Goal: Check status: Check status

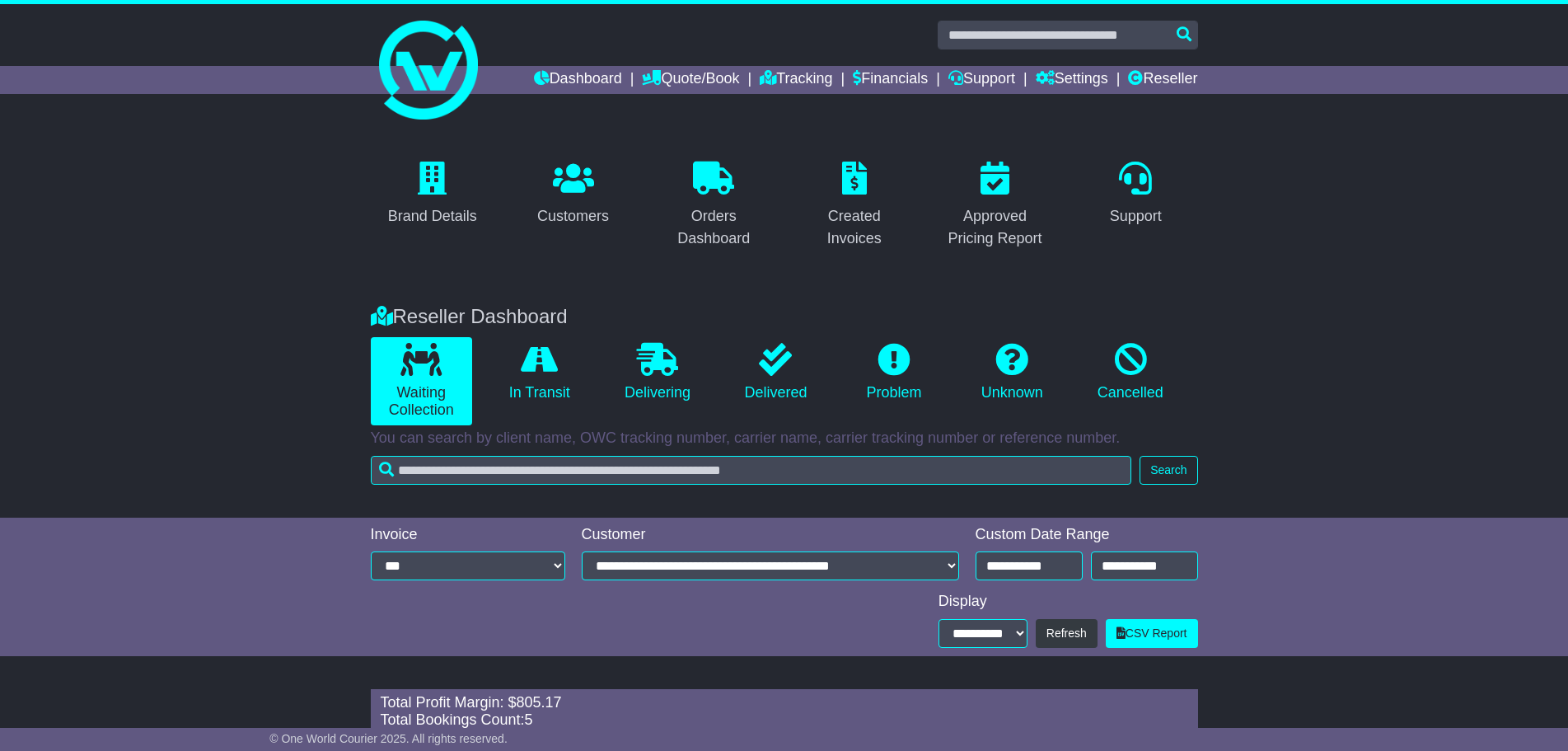
select select "****"
select select "**"
click at [593, 72] on link "Dashboard" at bounding box center [578, 80] width 88 height 28
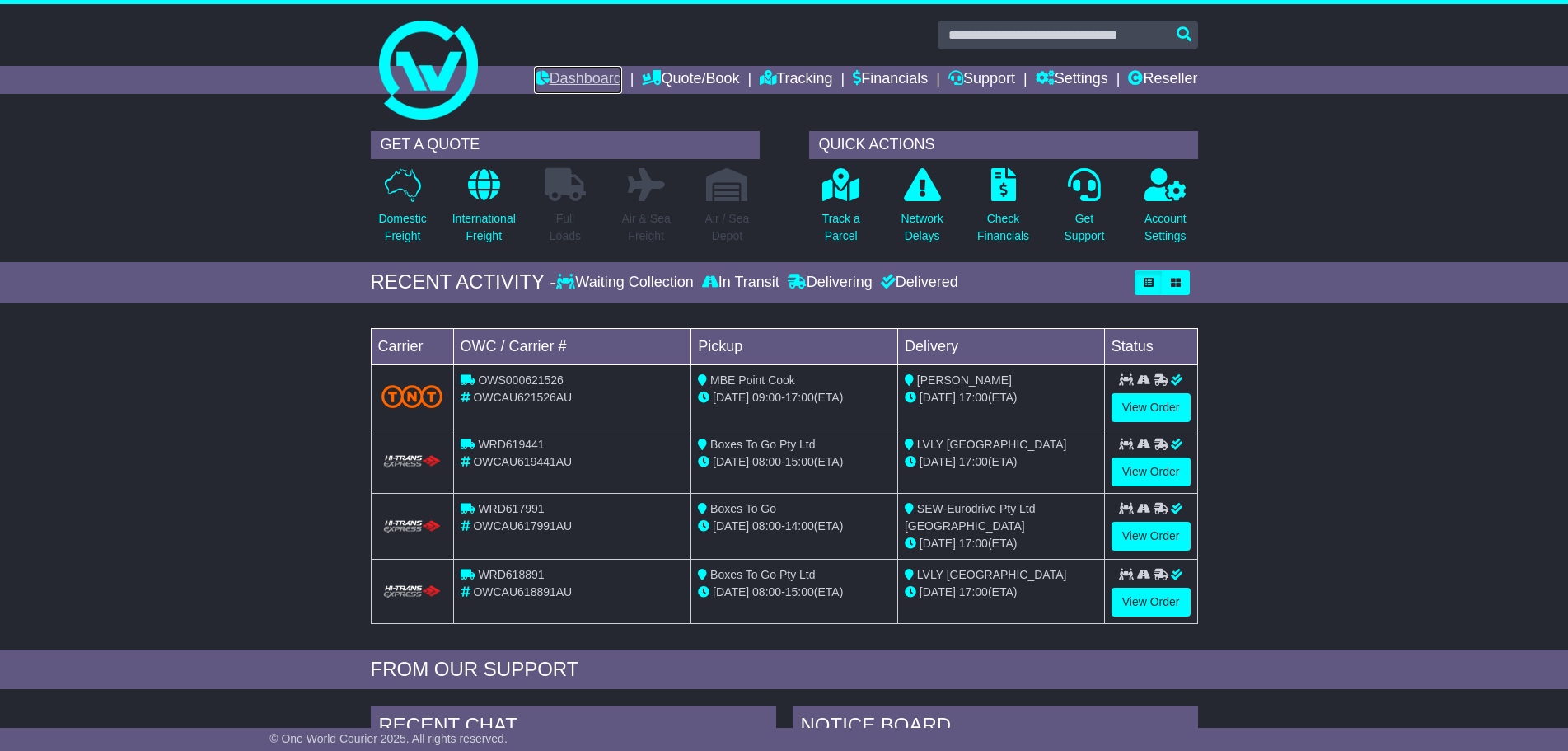
click at [569, 76] on link "Dashboard" at bounding box center [578, 80] width 88 height 28
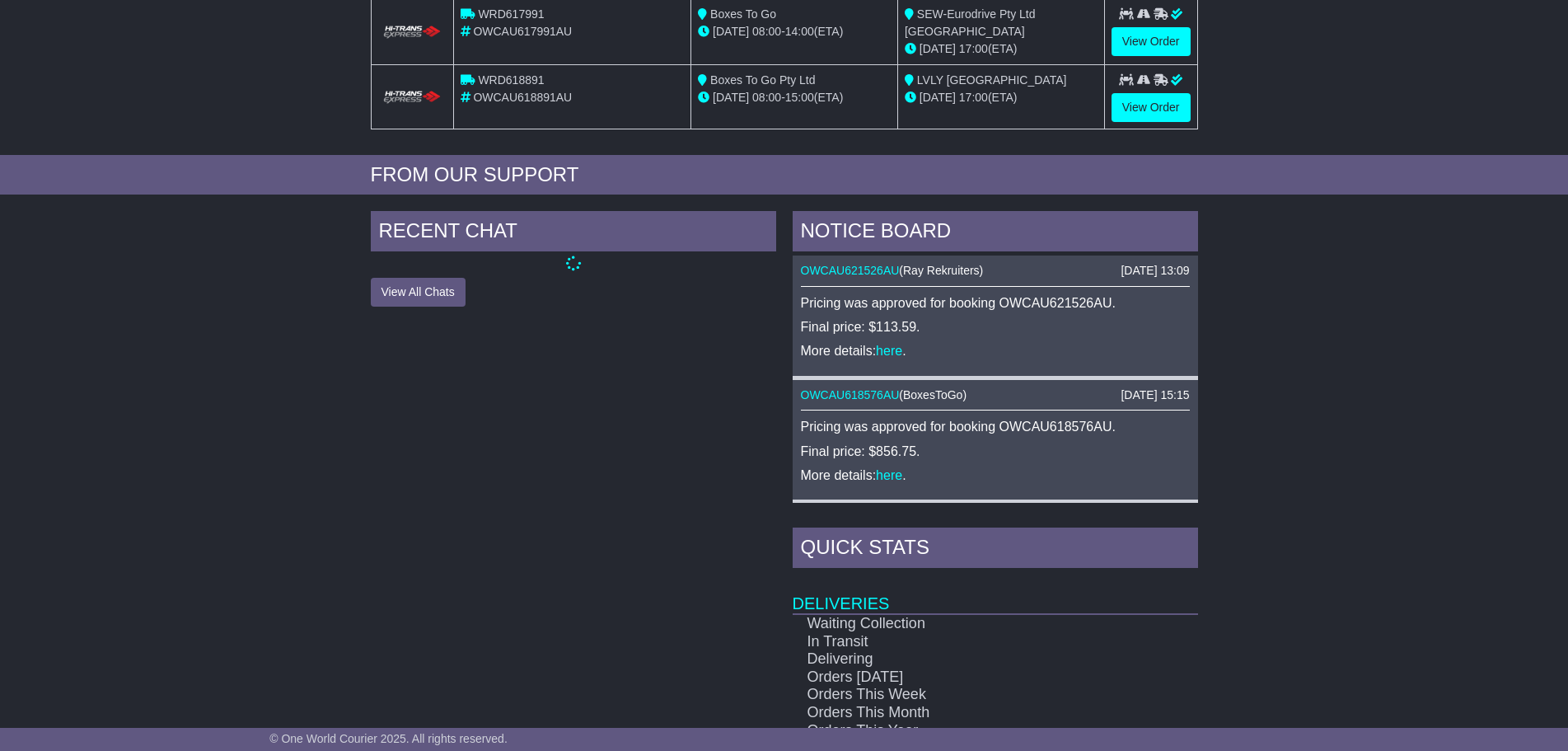
scroll to position [577, 0]
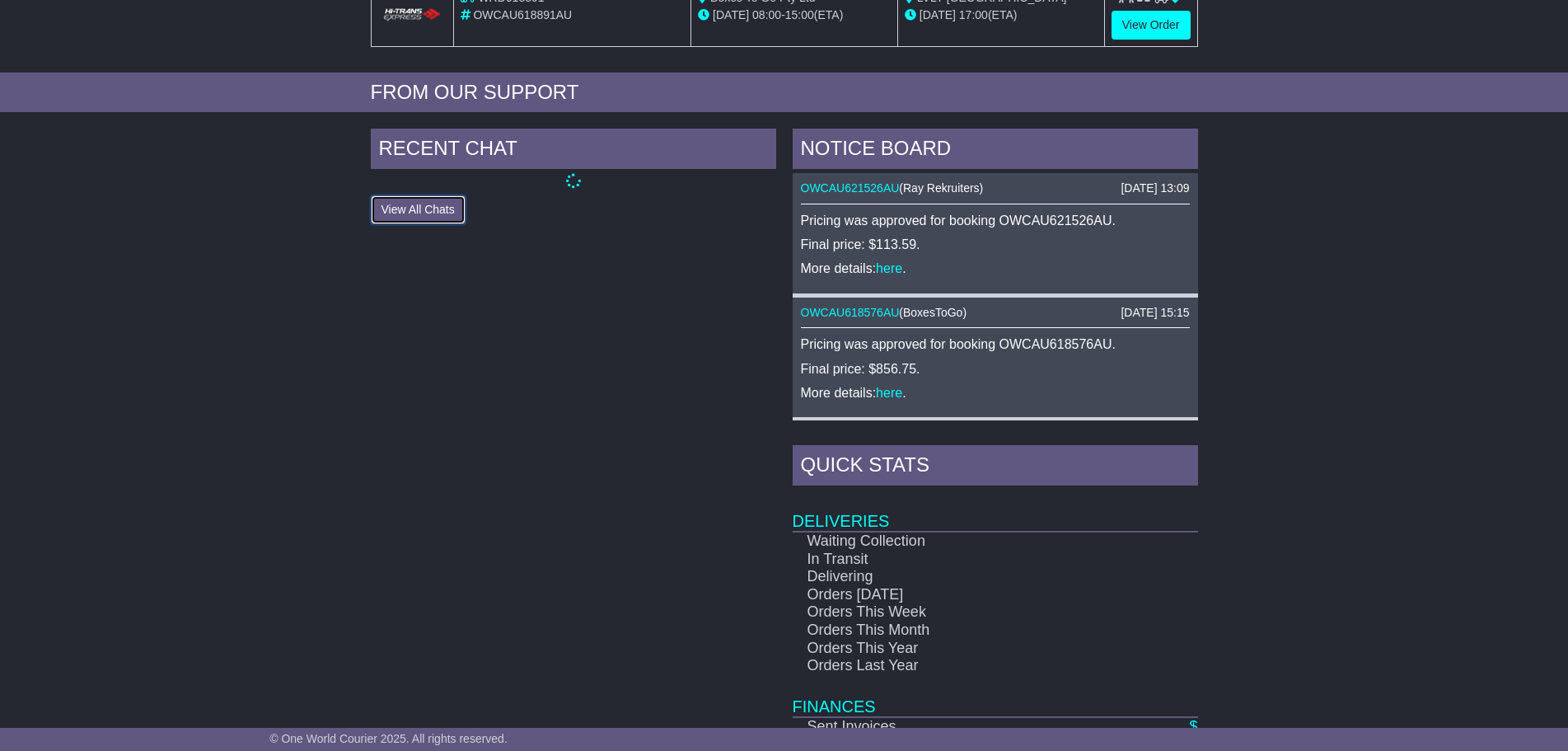
click at [438, 209] on button "View All Chats" at bounding box center [418, 209] width 95 height 29
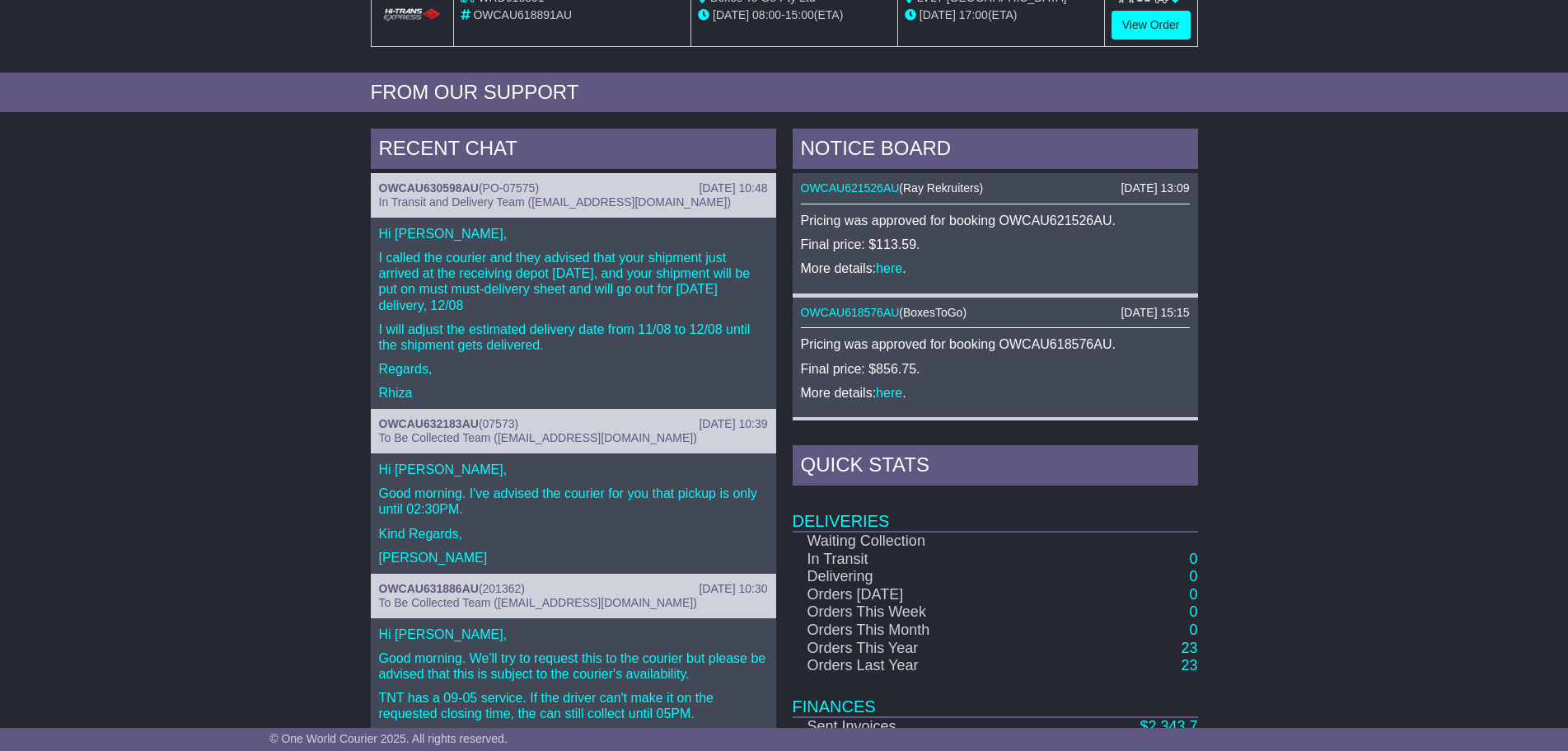
scroll to position [659, 0]
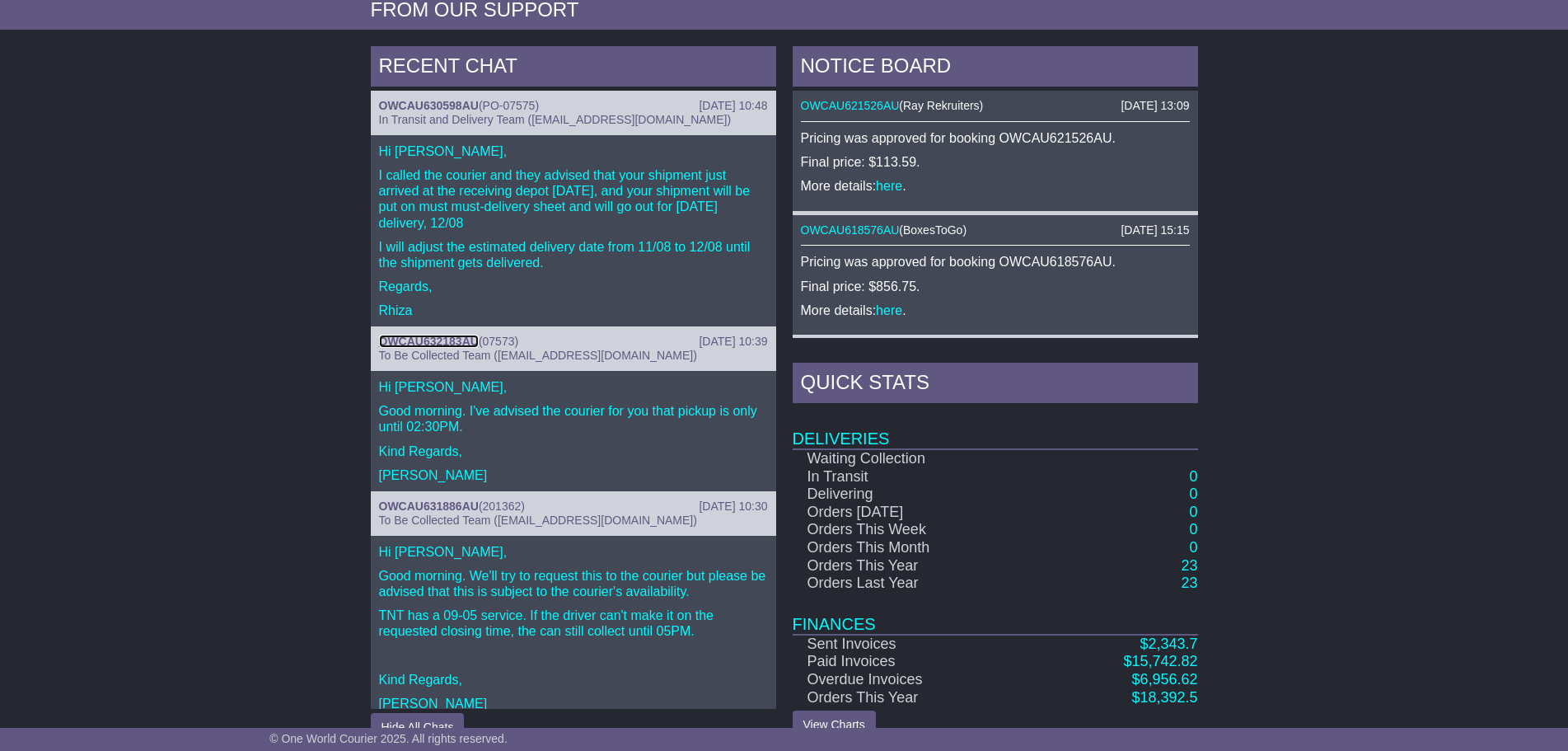
click at [453, 337] on link "OWCAU632183AU" at bounding box center [428, 341] width 100 height 13
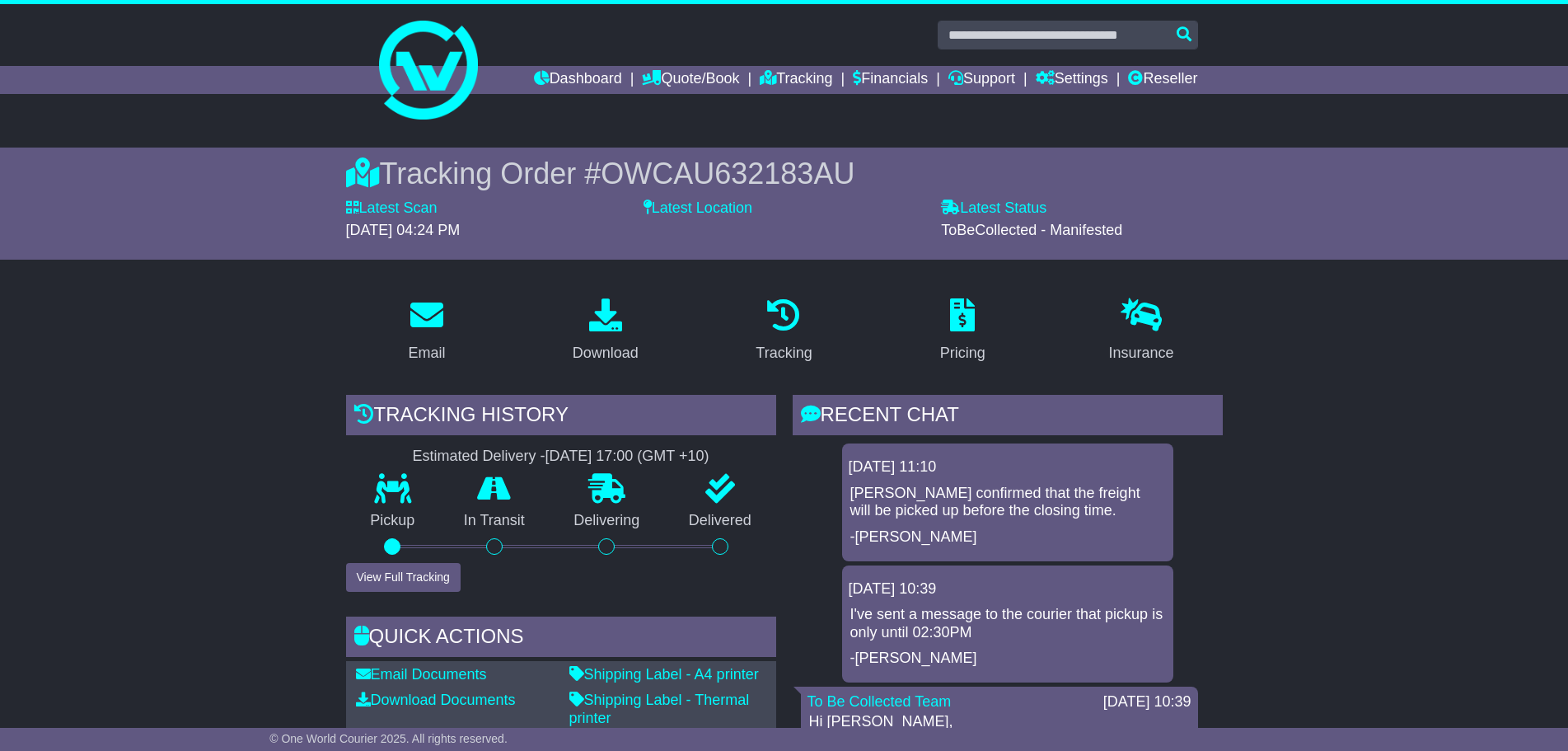
scroll to position [165, 0]
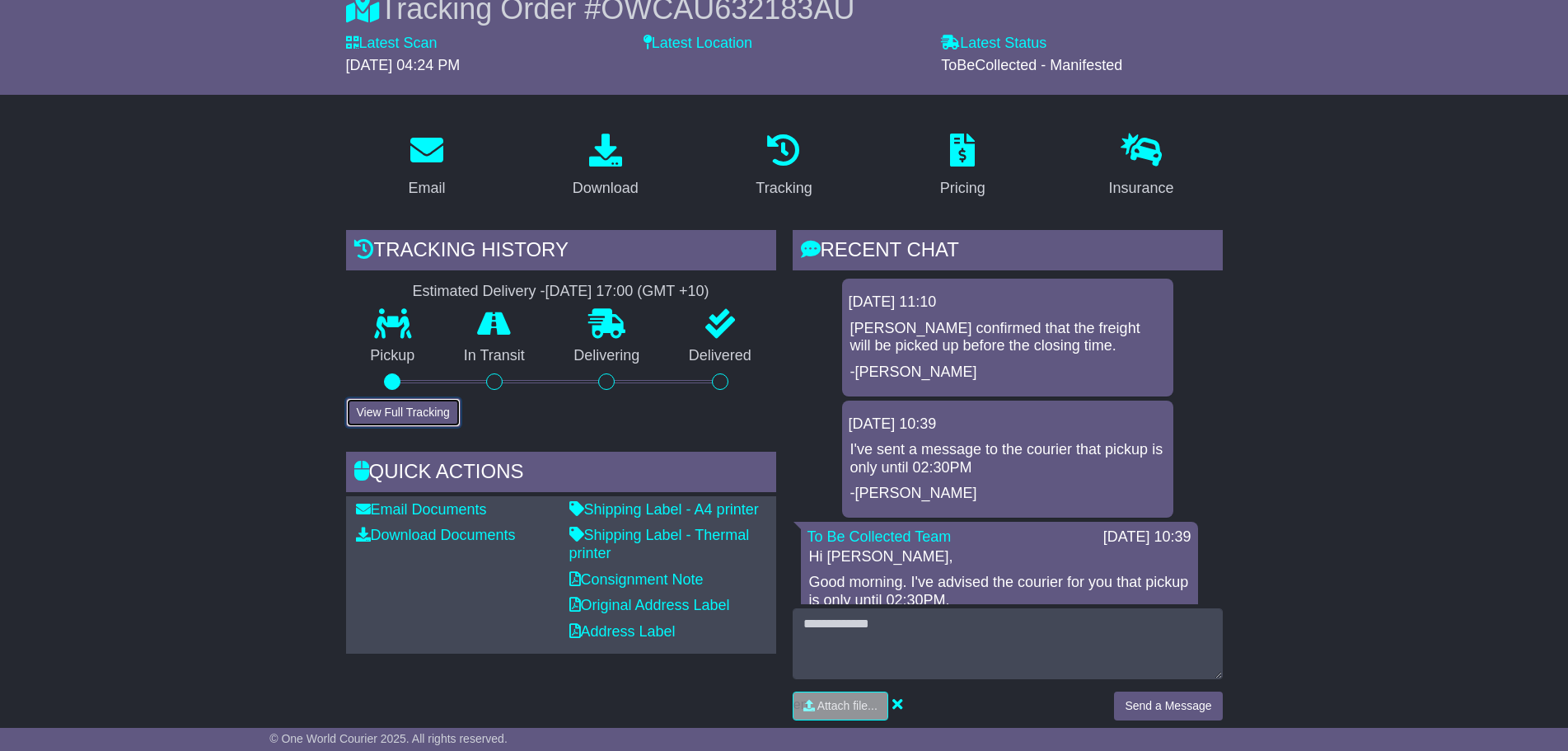
click at [425, 414] on button "View Full Tracking" at bounding box center [404, 412] width 115 height 29
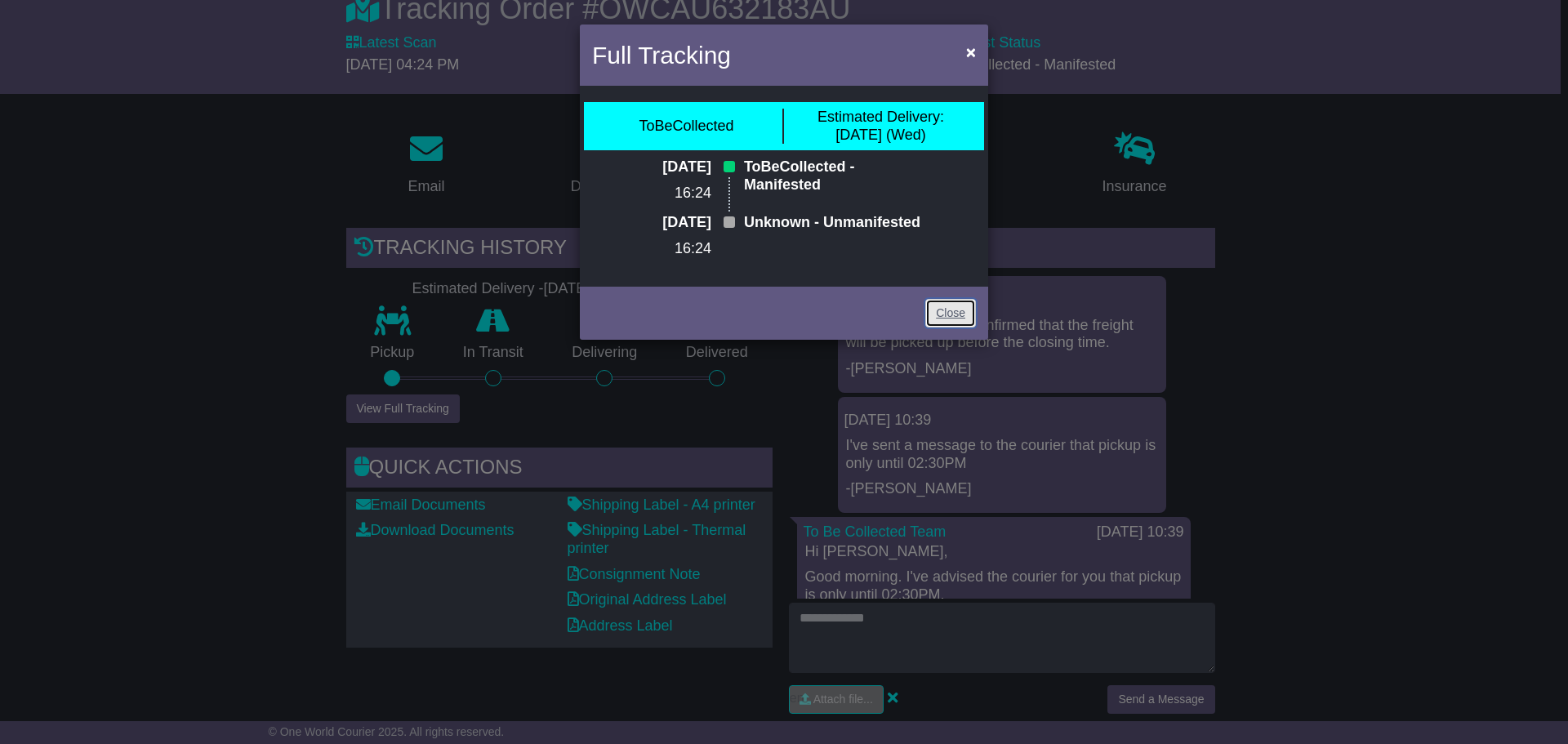
click at [950, 327] on link "Close" at bounding box center [951, 312] width 51 height 29
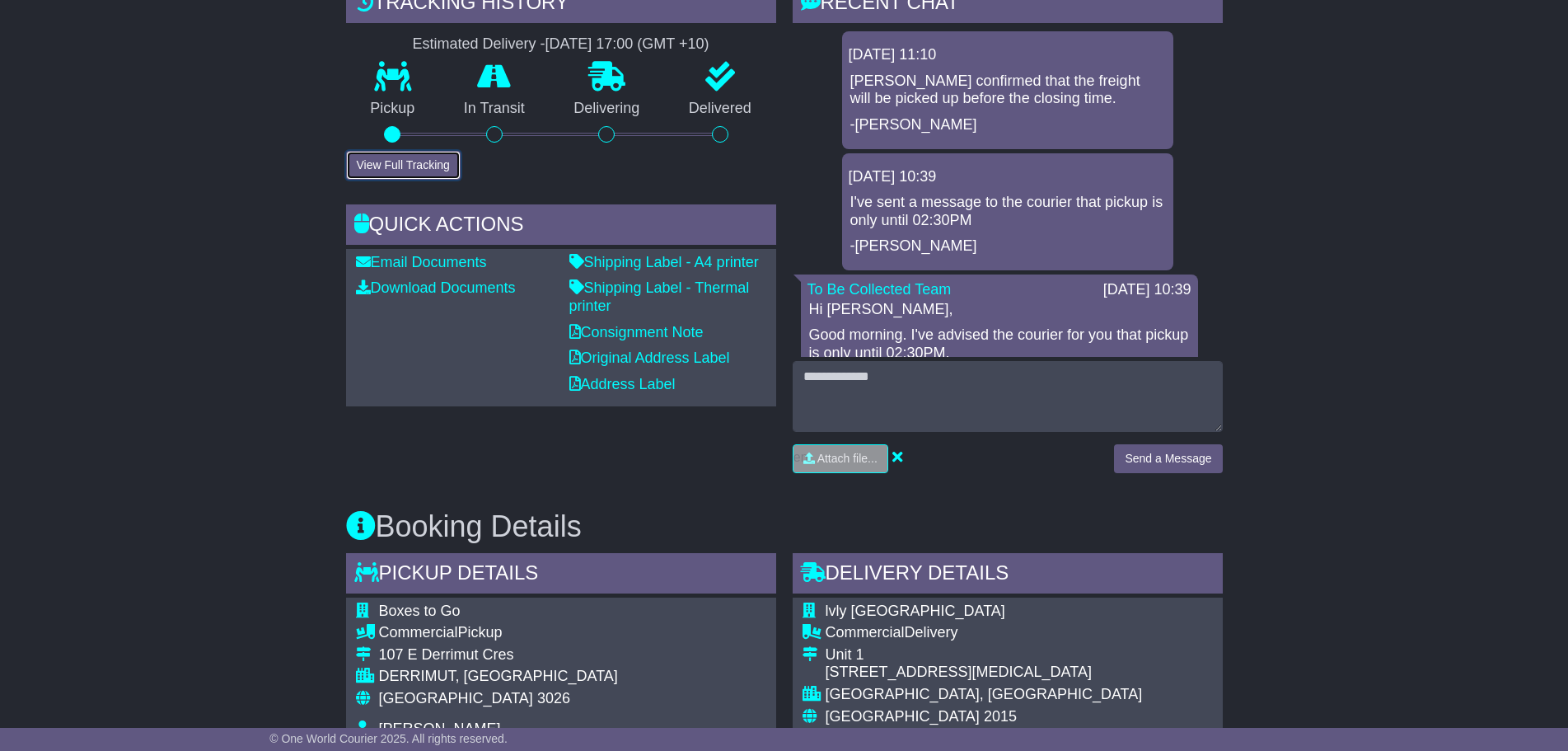
scroll to position [82, 0]
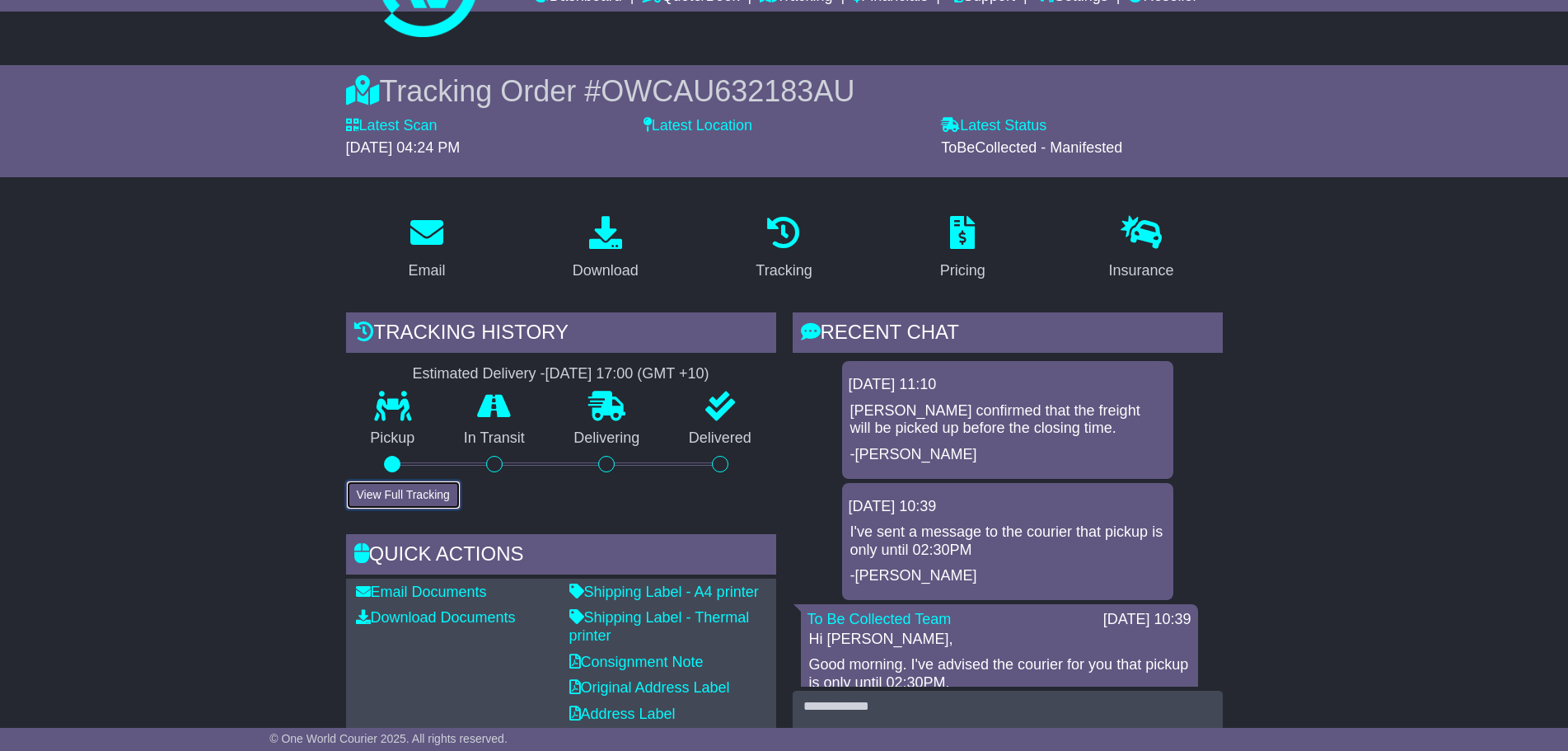
click at [430, 498] on button "View Full Tracking" at bounding box center [404, 495] width 115 height 29
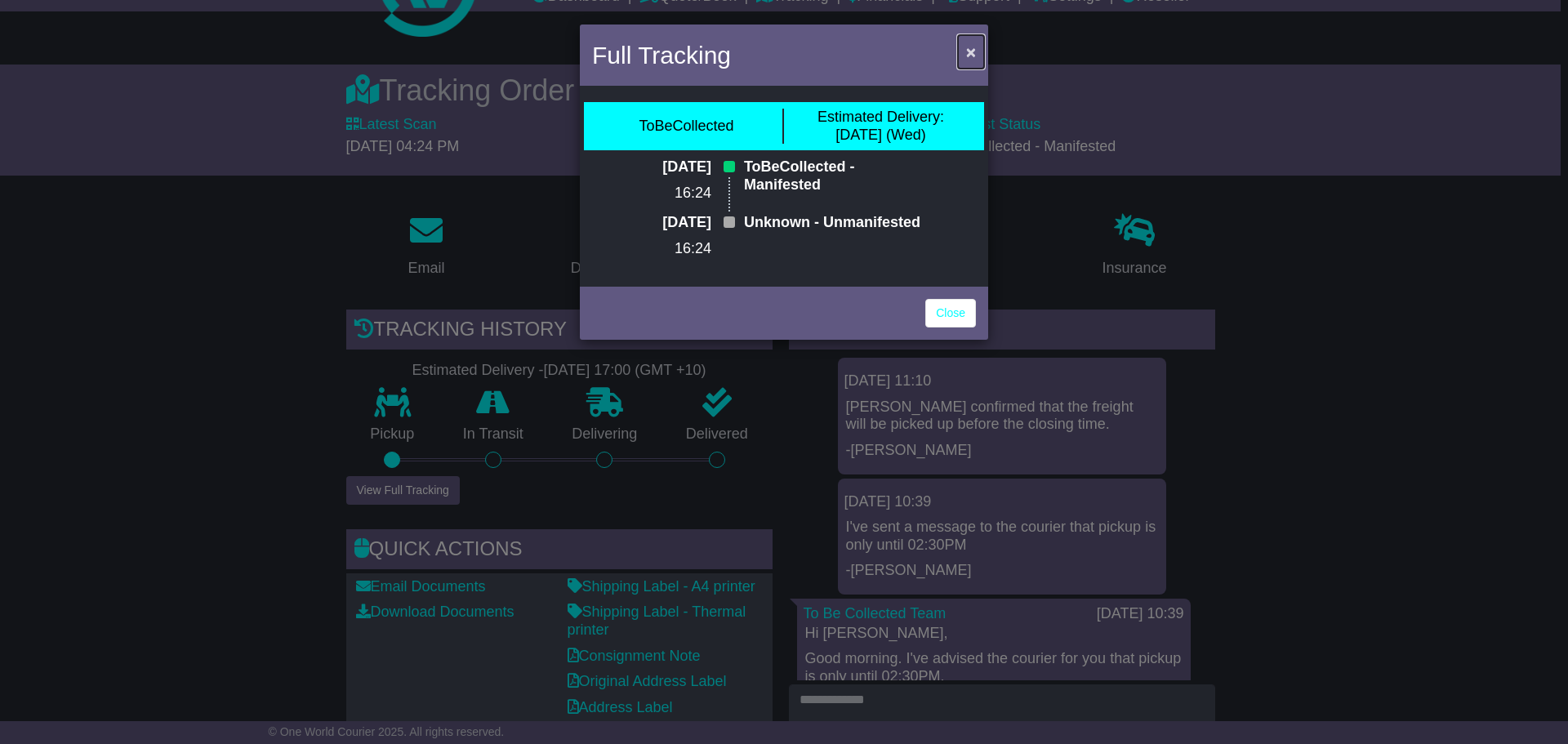
click at [967, 51] on span "×" at bounding box center [970, 51] width 10 height 18
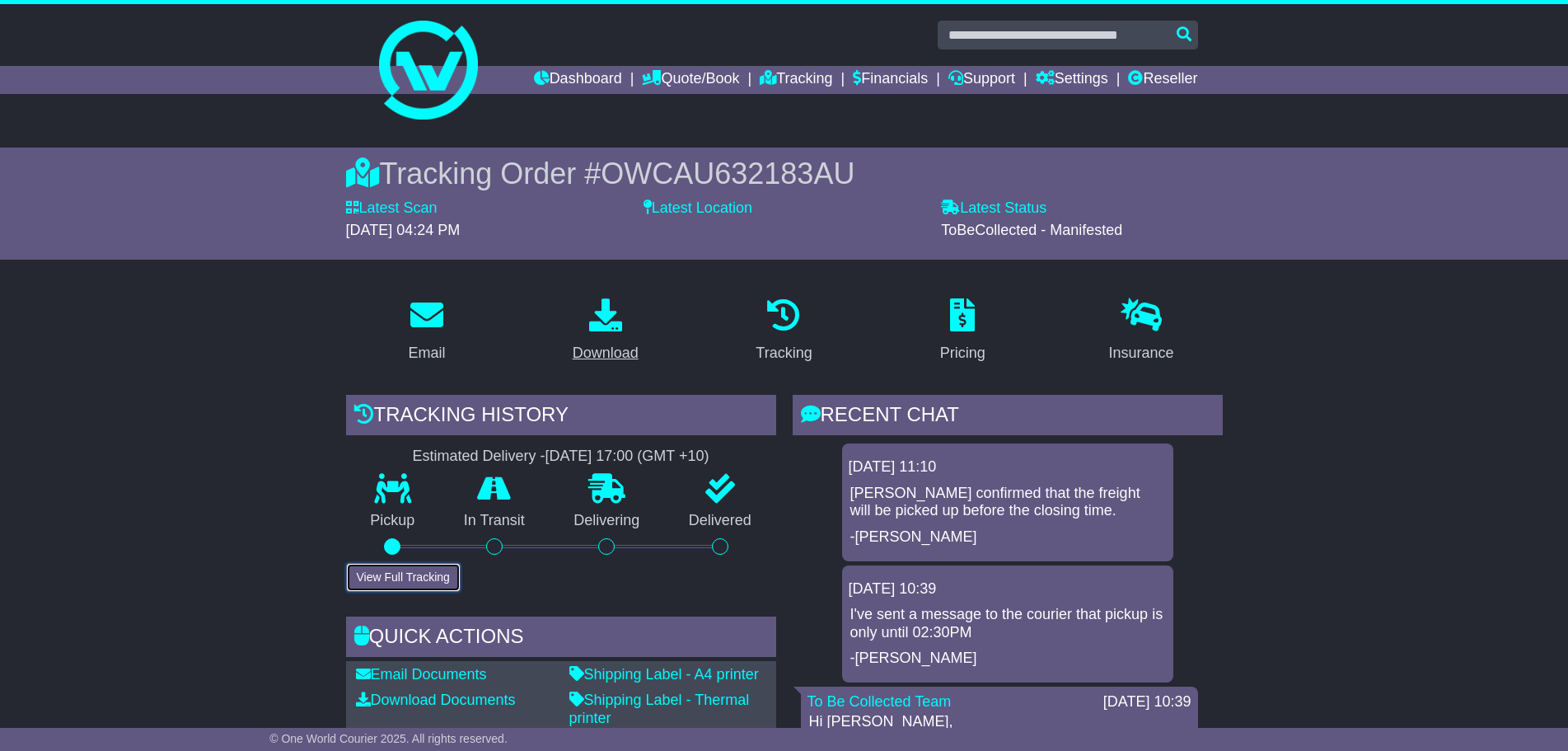
scroll to position [82, 0]
